Goal: Information Seeking & Learning: Learn about a topic

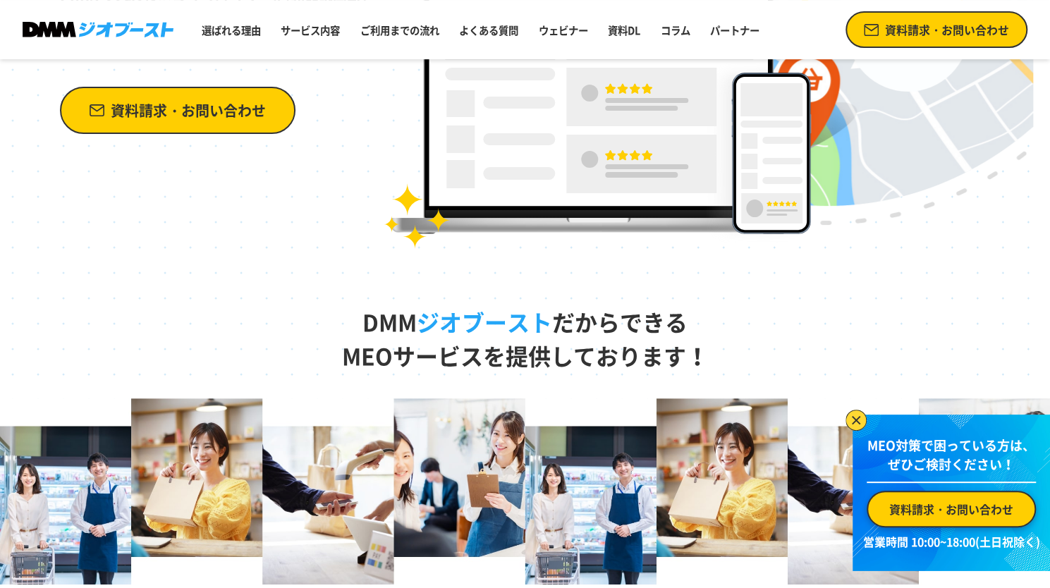
scroll to position [331, 0]
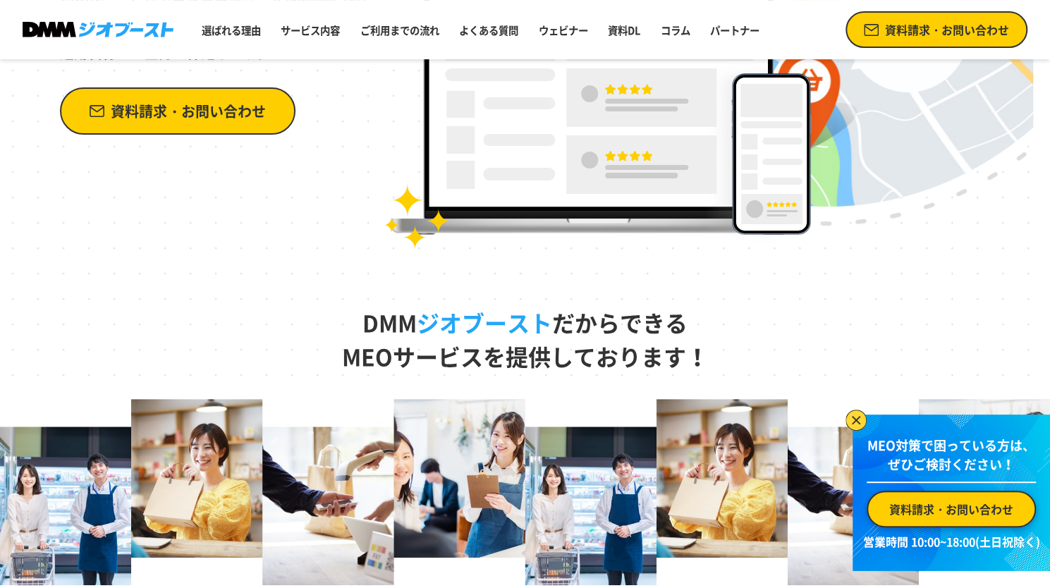
drag, startPoint x: 718, startPoint y: 40, endPoint x: 406, endPoint y: 64, distance: 312.5
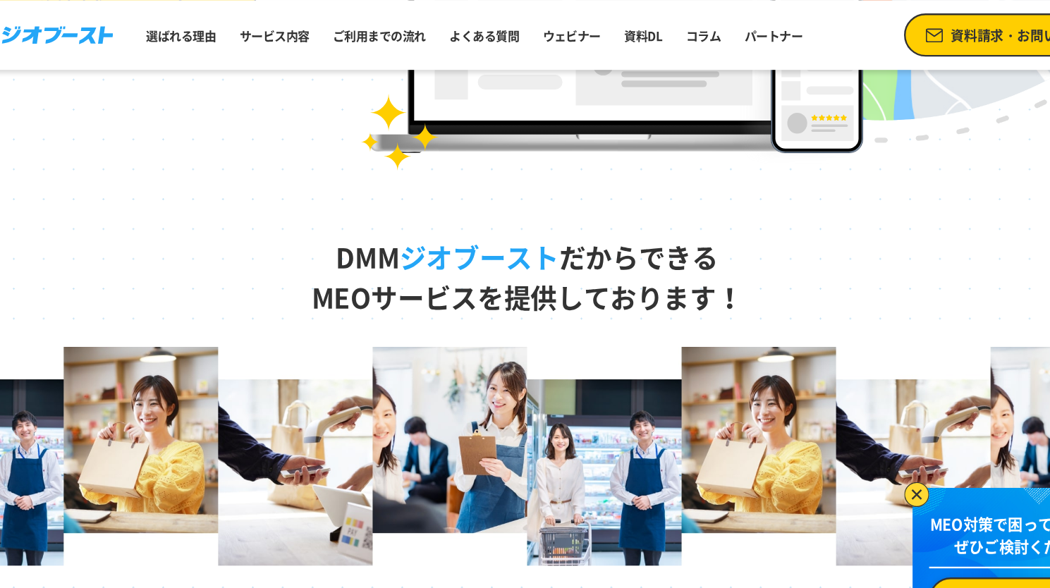
scroll to position [0, 0]
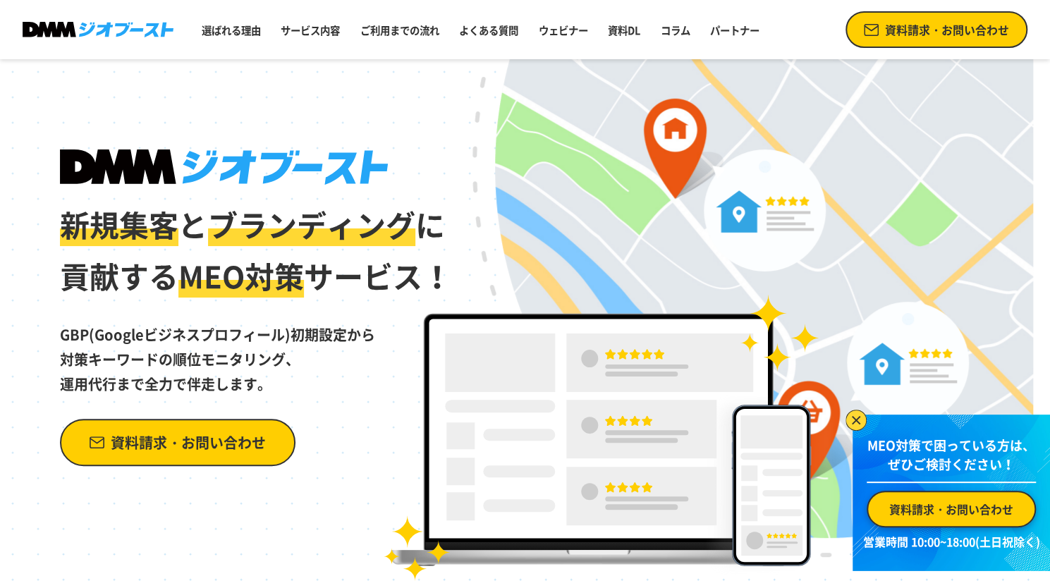
click at [393, 101] on div "新規集客 と ブランディング に 貢献する MEO対策 サービス！ GBP(Googleビジネスプロフィール)初期設定から 対策キーワードの順位モニタリング、…" at bounding box center [525, 320] width 1015 height 522
drag, startPoint x: 352, startPoint y: 27, endPoint x: 598, endPoint y: 1, distance: 246.7
click at [598, 1] on header "選ばれる理由 サービス内容 ご利用までの流れ よくある質問 ウェビナー 資料DL コラム パートナー 資料請求・お問い合わせ" at bounding box center [525, 29] width 1050 height 59
